Goal: Transaction & Acquisition: Purchase product/service

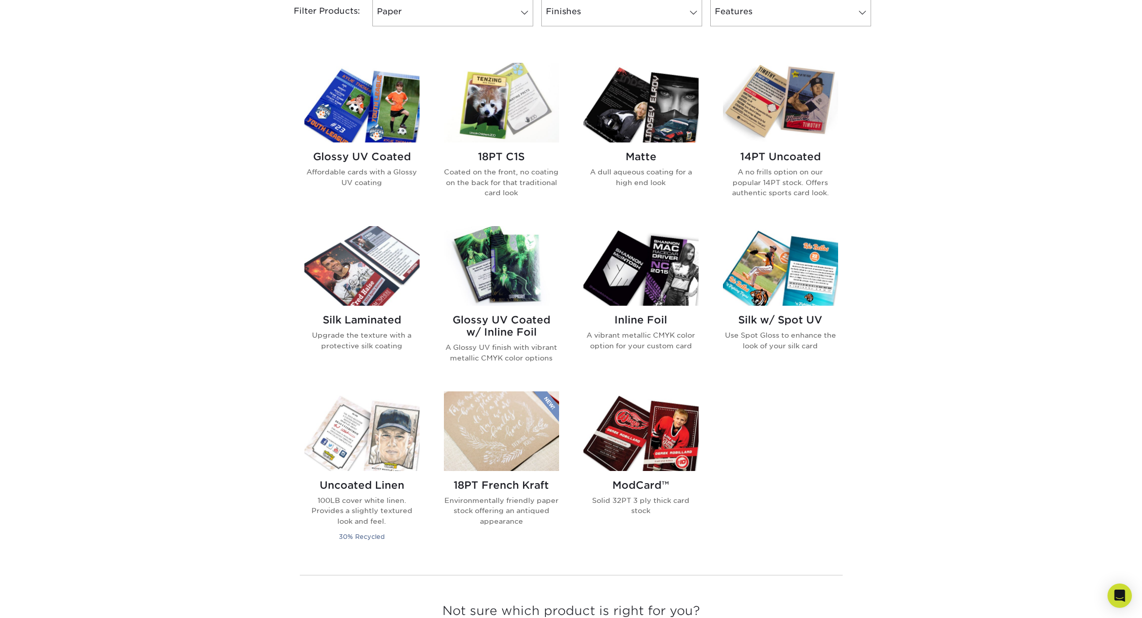
scroll to position [243, 0]
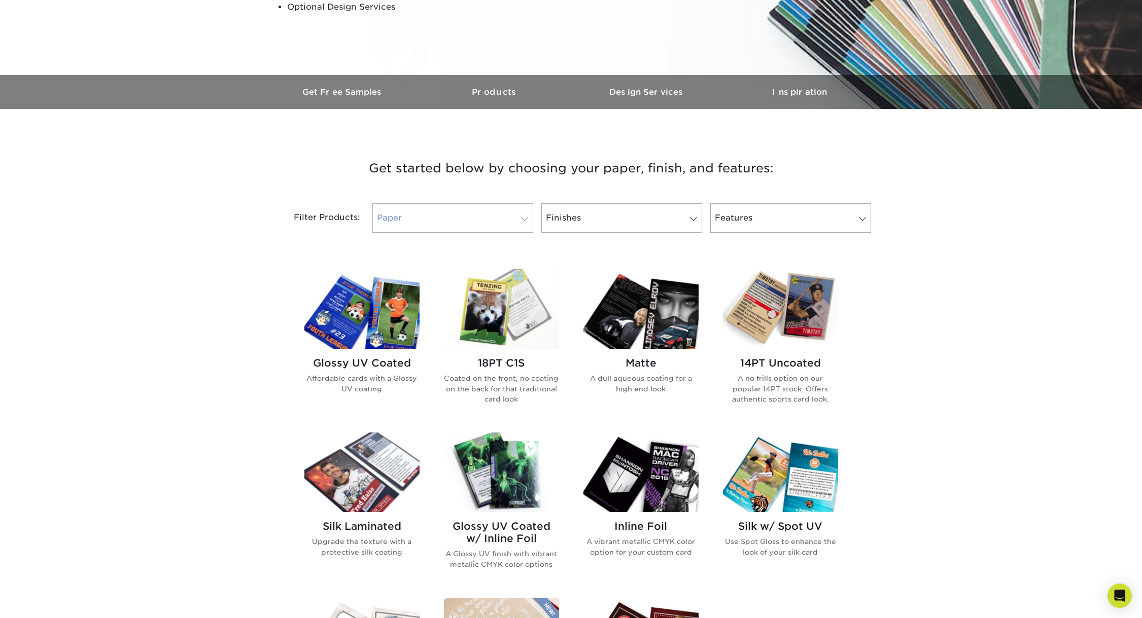
click at [452, 222] on link "Paper" at bounding box center [452, 217] width 161 height 29
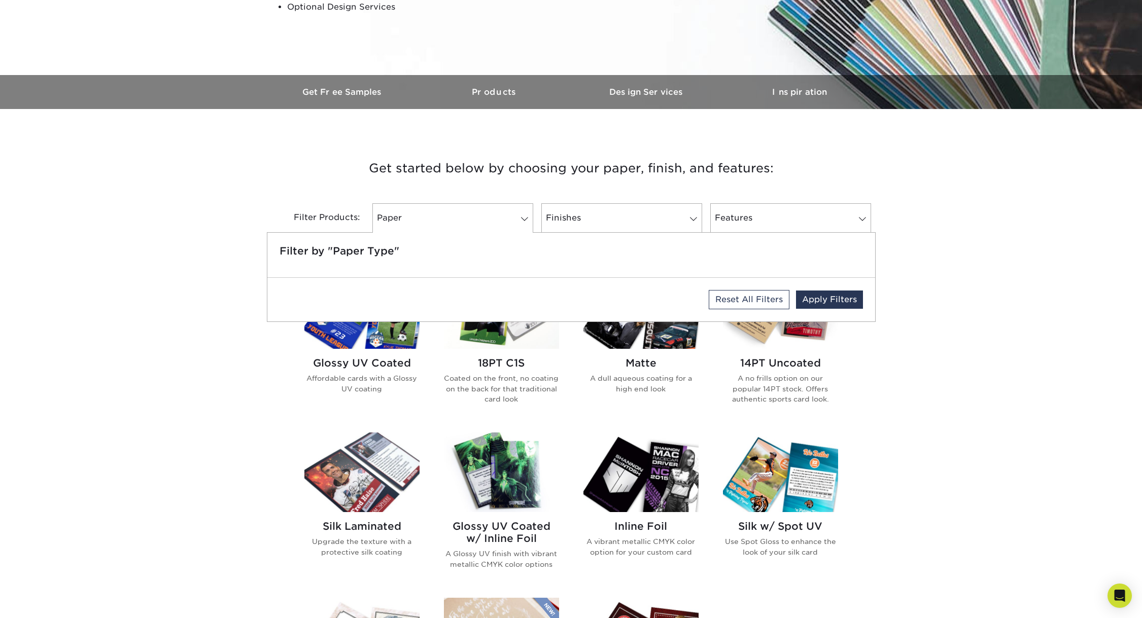
click at [252, 183] on div "Get started below by choosing your paper, finish, and features: Filtered Matche…" at bounding box center [571, 511] width 1142 height 757
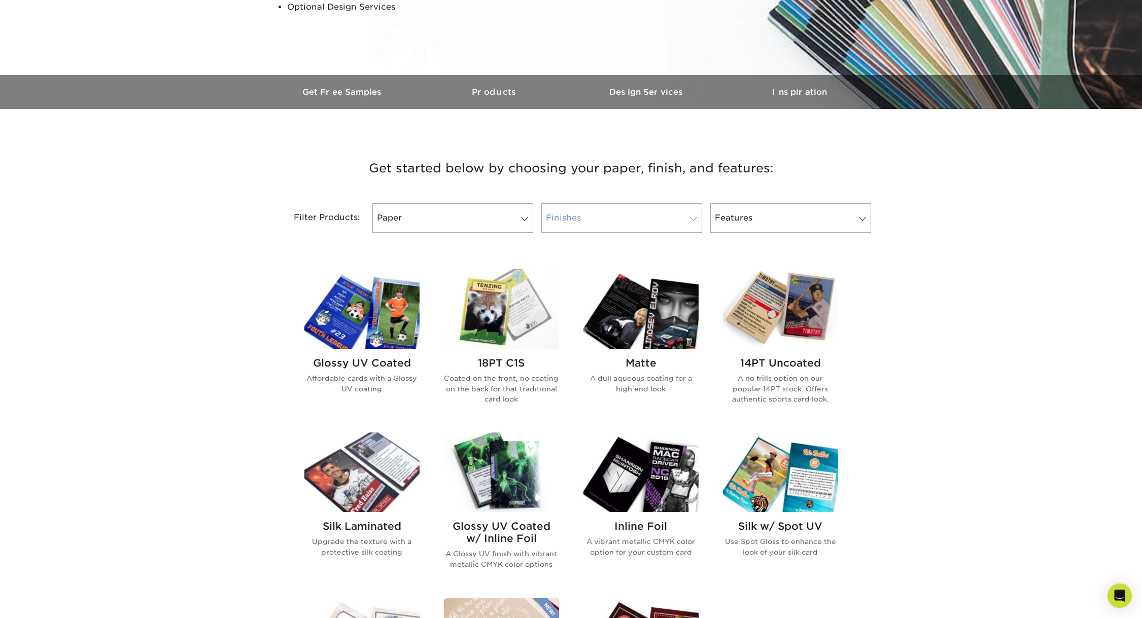
click at [637, 224] on link "Finishes" at bounding box center [621, 217] width 161 height 29
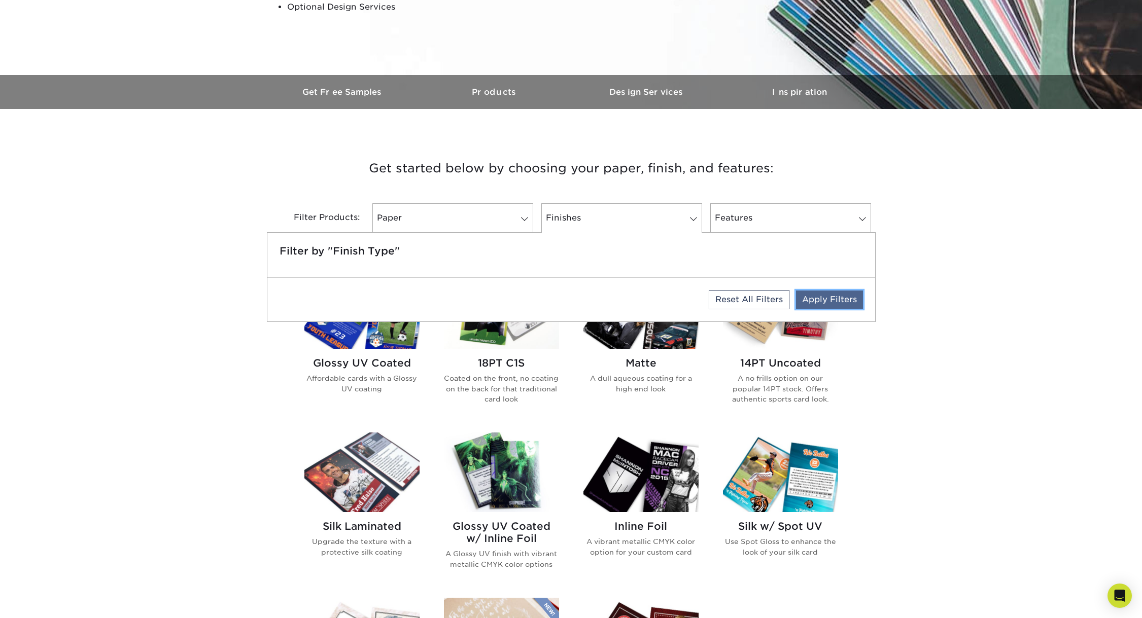
click at [806, 301] on link "Apply Filters" at bounding box center [829, 300] width 67 height 18
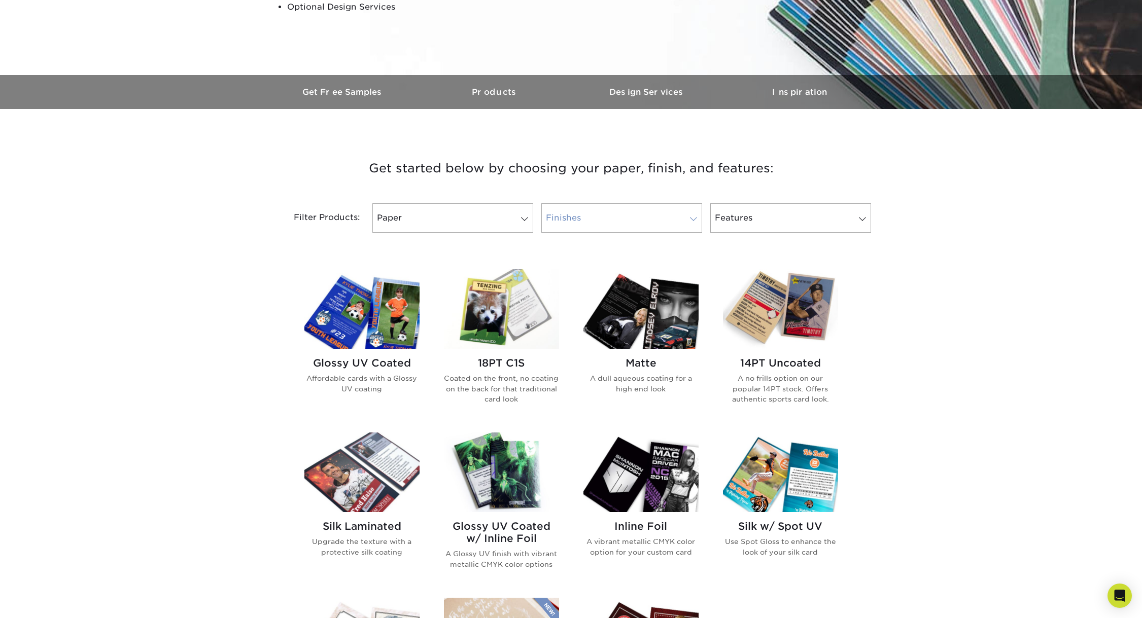
click at [661, 213] on link "Finishes" at bounding box center [621, 217] width 161 height 29
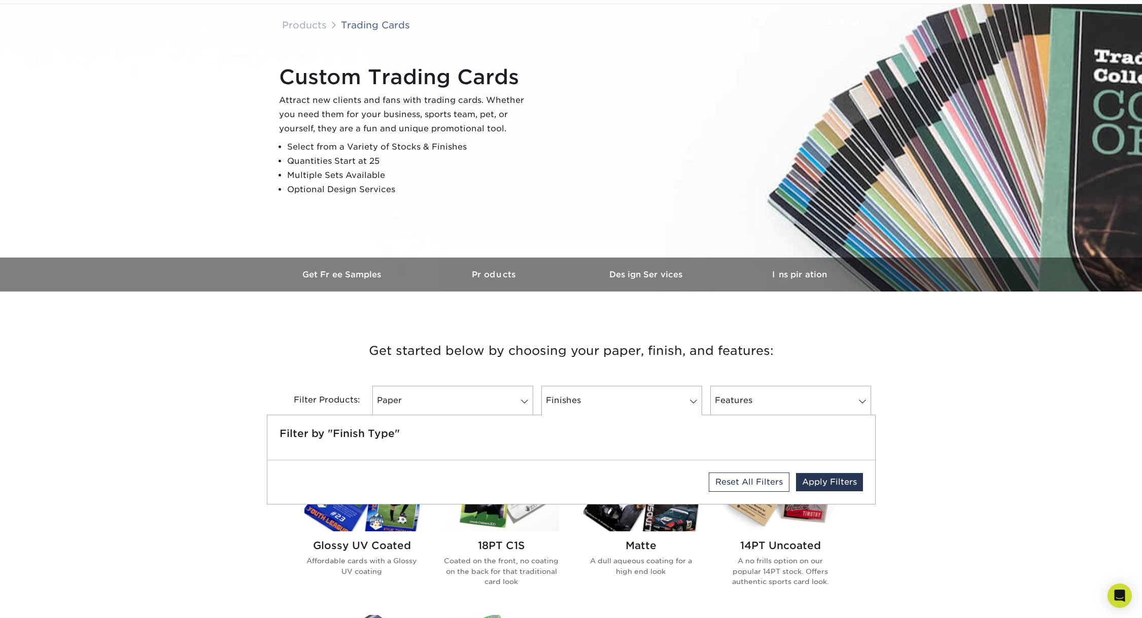
scroll to position [0, 0]
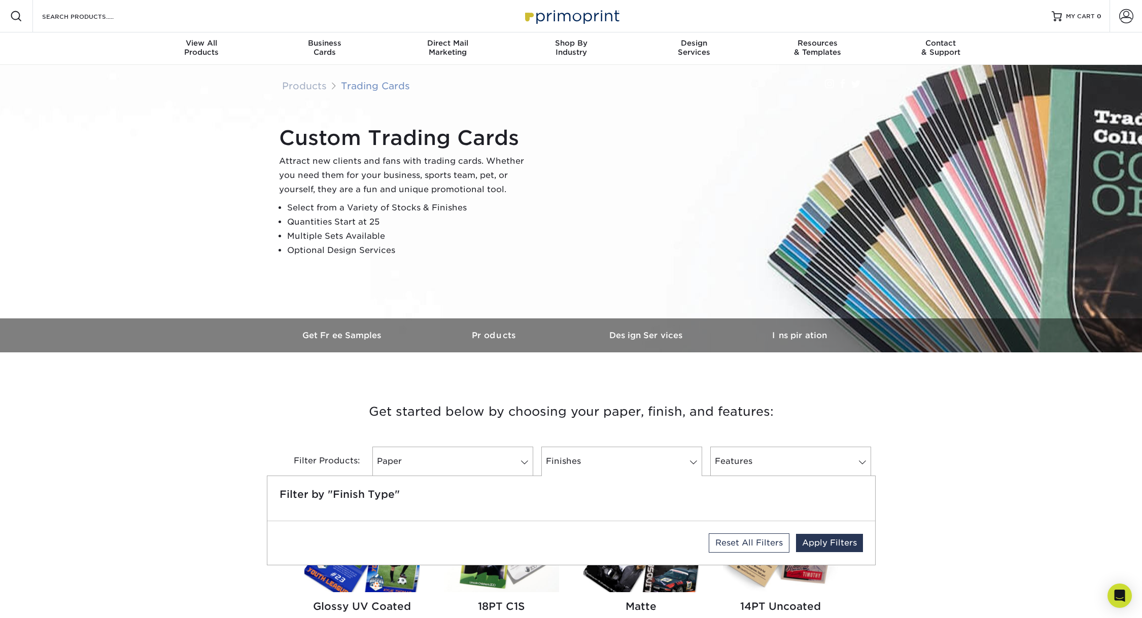
click at [368, 85] on link "Trading Cards" at bounding box center [375, 85] width 69 height 11
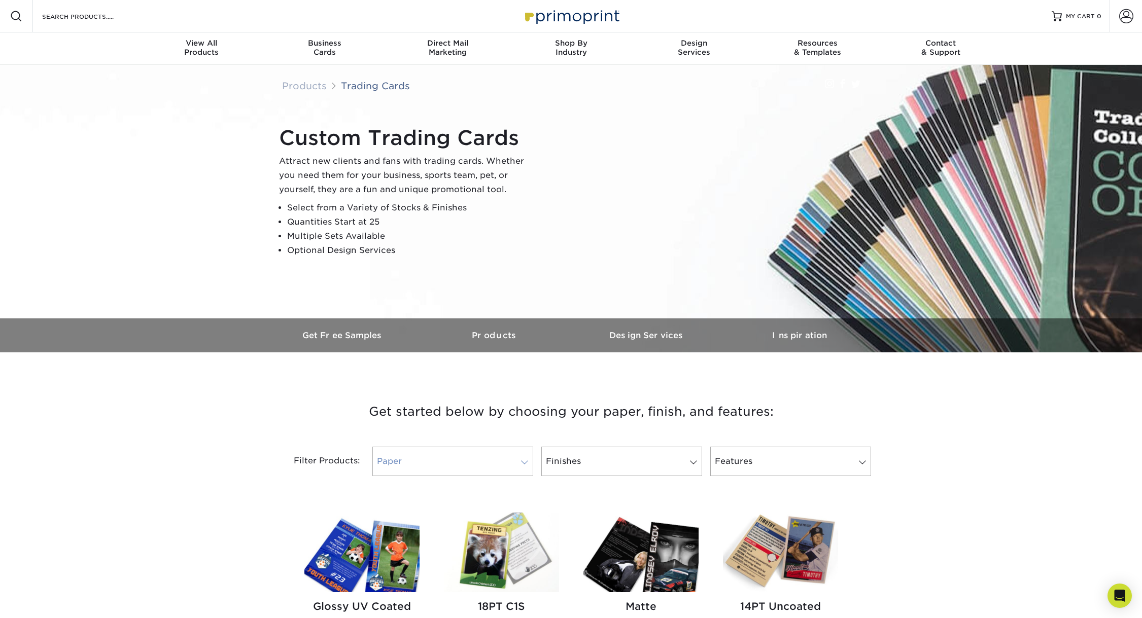
click at [443, 467] on link "Paper" at bounding box center [452, 461] width 161 height 29
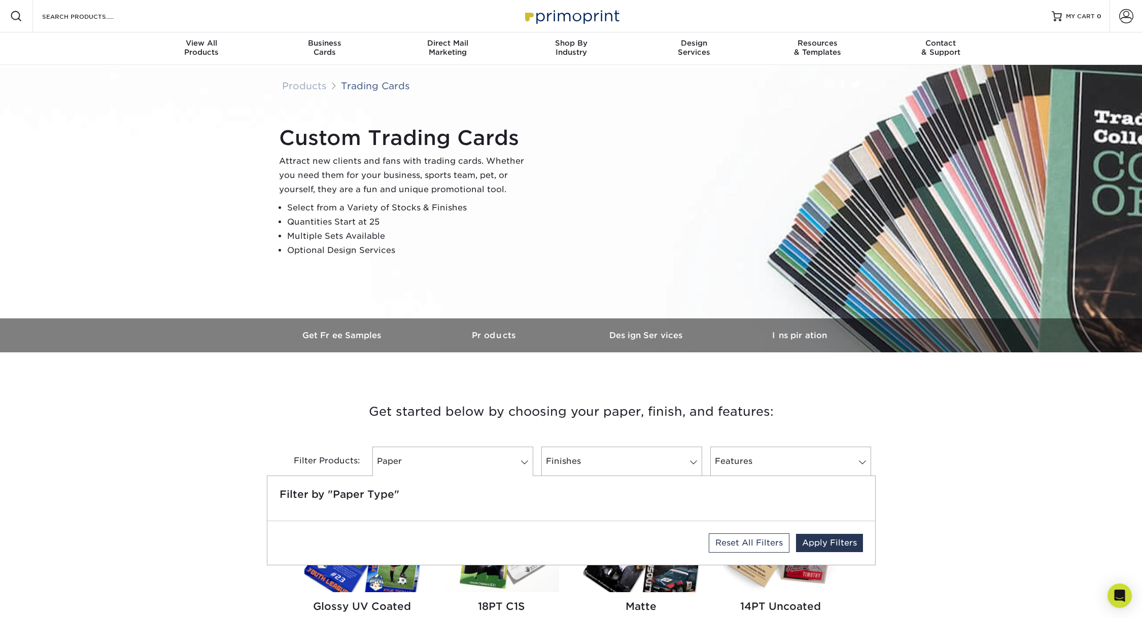
click at [420, 558] on div "Reset All Filters Apply Filters" at bounding box center [571, 543] width 608 height 44
